Goal: Task Accomplishment & Management: Manage account settings

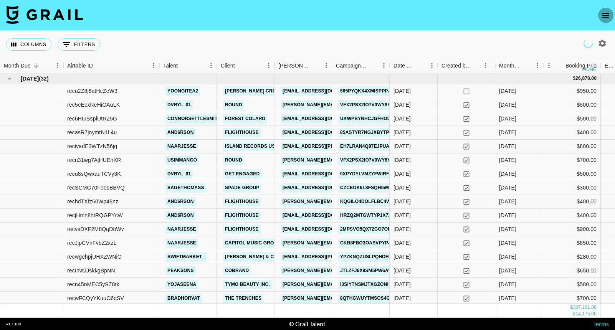
click at [607, 18] on icon "open drawer" at bounding box center [605, 15] width 9 height 9
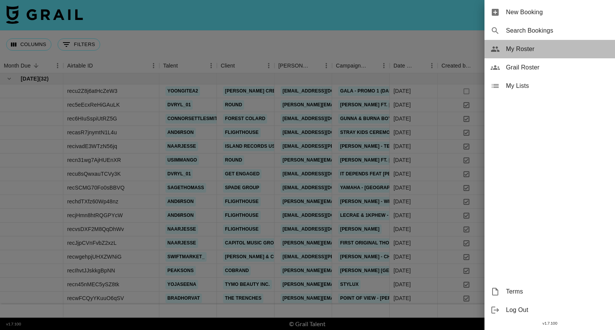
click at [529, 52] on span "My Roster" at bounding box center [557, 49] width 103 height 9
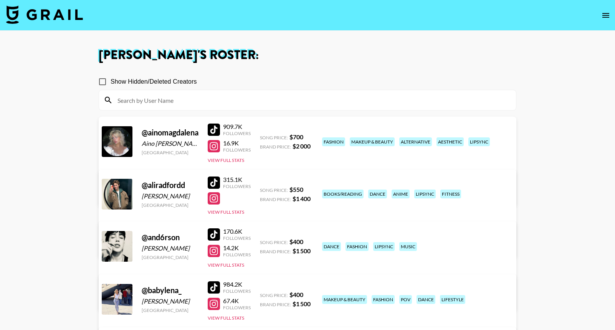
click at [451, 99] on input at bounding box center [312, 100] width 398 height 12
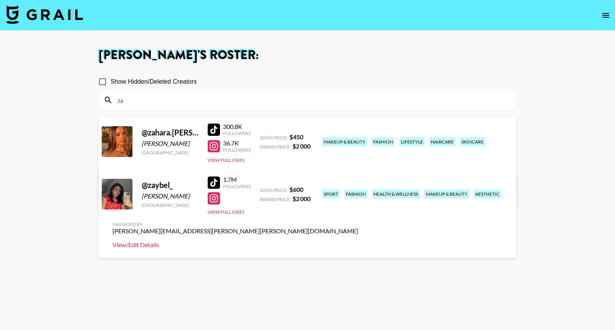
type input "za"
click at [358, 241] on link "View/Edit Details" at bounding box center [235, 245] width 246 height 8
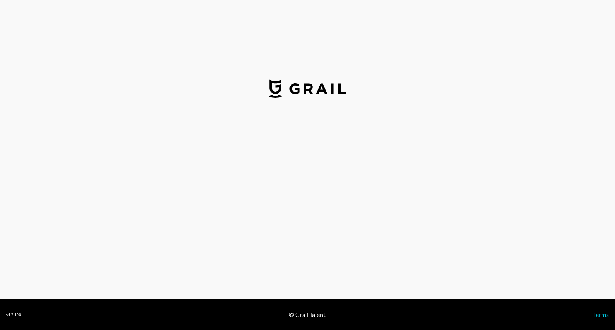
select select "USD"
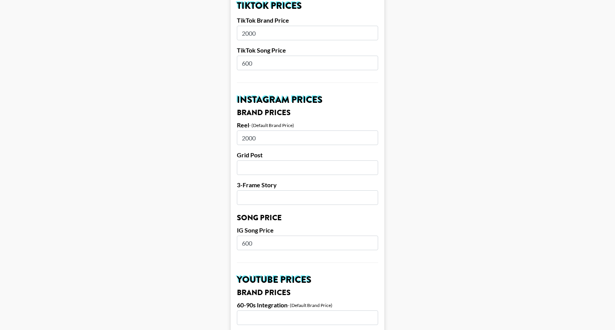
scroll to position [295, 0]
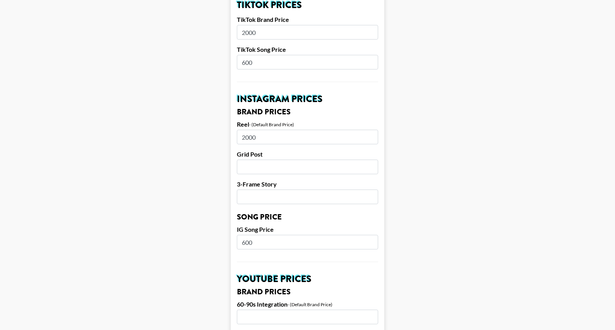
click at [244, 235] on input "600" at bounding box center [307, 242] width 141 height 15
click at [250, 235] on input "700" at bounding box center [307, 242] width 141 height 15
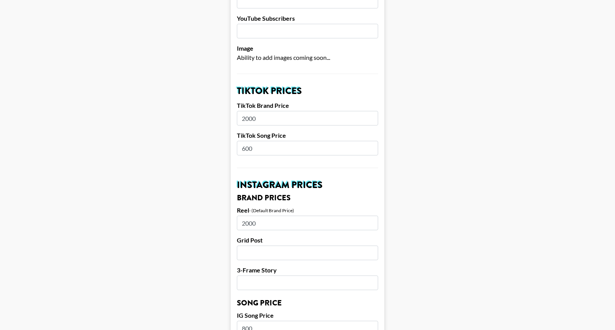
scroll to position [207, 0]
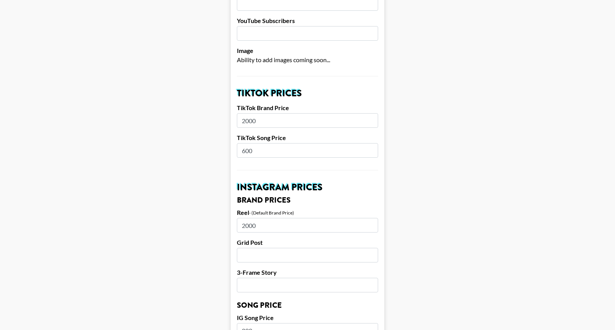
type input "800"
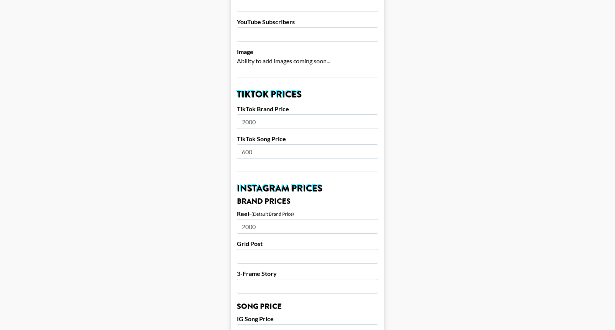
click at [257, 144] on input "600" at bounding box center [307, 151] width 141 height 15
click at [499, 161] on main "Airtable ID: recKcZNfy8cLOYzCl Manager(s) phuong.linh.nhu@grail-talent.com ​ Ti…" at bounding box center [307, 320] width 602 height 966
drag, startPoint x: 249, startPoint y: 141, endPoint x: 208, endPoint y: 148, distance: 41.4
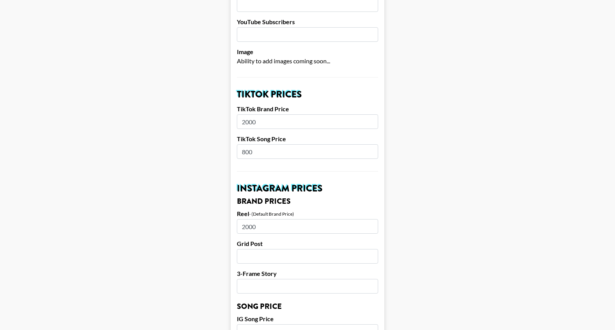
click at [208, 148] on main "Airtable ID: recKcZNfy8cLOYzCl Manager(s) phuong.linh.nhu@grail-talent.com ​ Ti…" at bounding box center [307, 320] width 602 height 966
click at [249, 144] on input "800" at bounding box center [307, 151] width 141 height 15
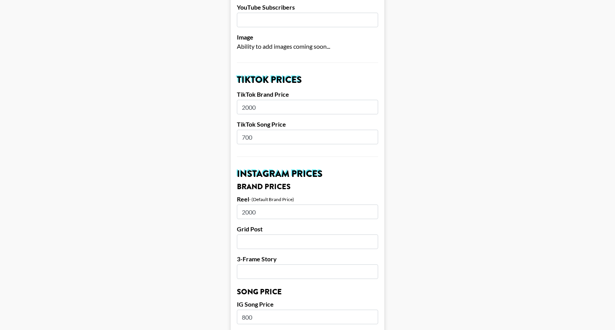
type input "700"
click at [259, 310] on input "800" at bounding box center [307, 317] width 141 height 15
type input "700"
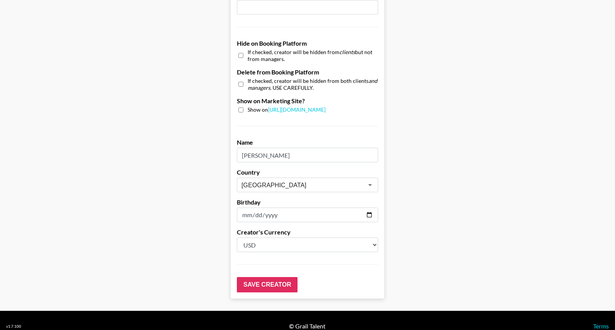
scroll to position [710, 0]
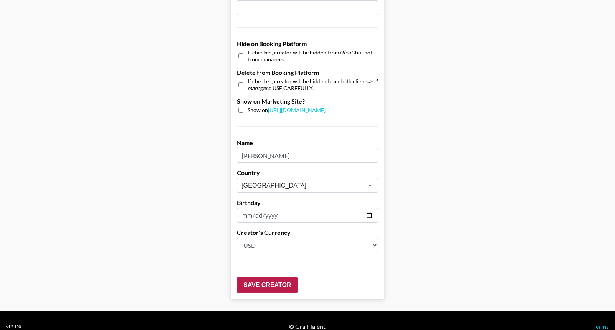
click at [268, 277] on input "Save Creator" at bounding box center [267, 284] width 61 height 15
